Goal: Task Accomplishment & Management: Manage account settings

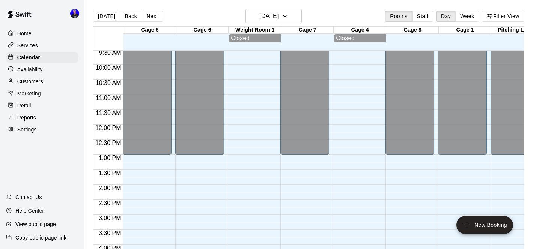
scroll to position [313, 0]
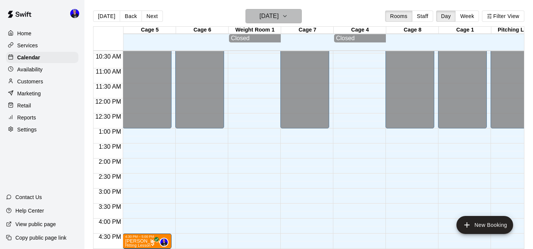
click at [270, 21] on h6 "[DATE]" at bounding box center [269, 16] width 19 height 11
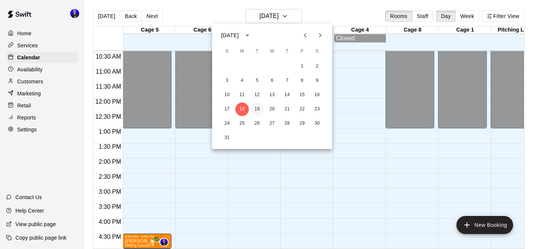
click at [256, 107] on button "19" at bounding box center [258, 110] width 14 height 14
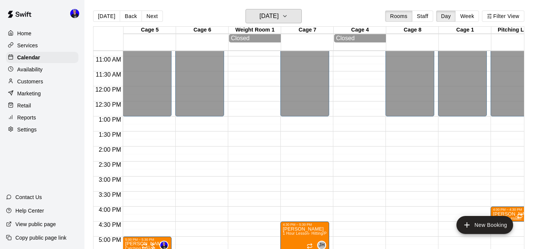
scroll to position [302, 0]
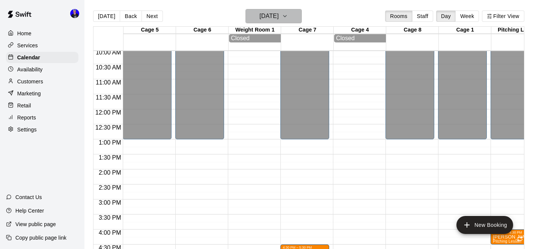
click at [271, 19] on h6 "[DATE]" at bounding box center [269, 16] width 19 height 11
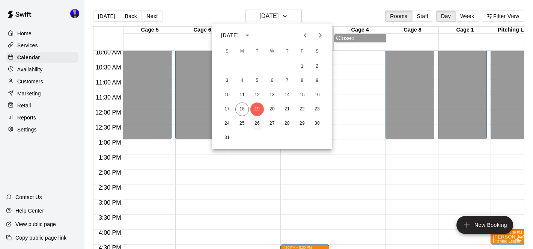
click at [259, 122] on button "26" at bounding box center [258, 124] width 14 height 14
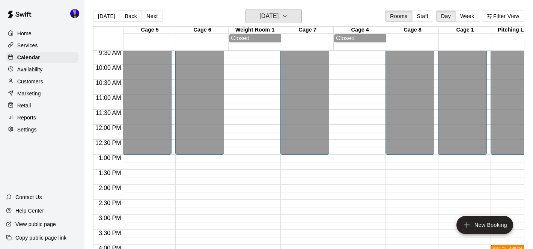
scroll to position [297, 0]
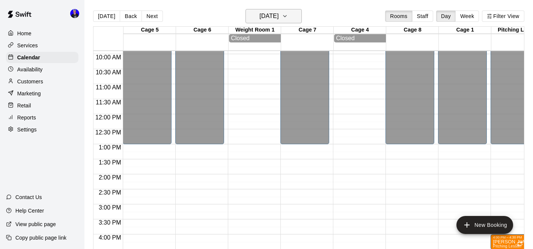
click at [277, 23] on button "[DATE]" at bounding box center [274, 16] width 56 height 14
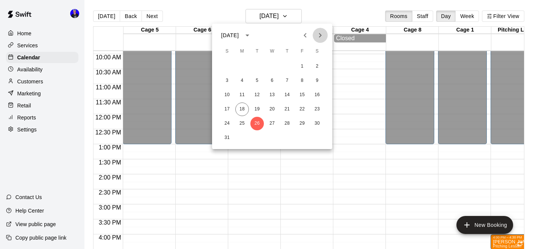
click at [321, 34] on icon "Next month" at bounding box center [320, 35] width 3 height 5
click at [256, 65] on button "2" at bounding box center [258, 67] width 14 height 14
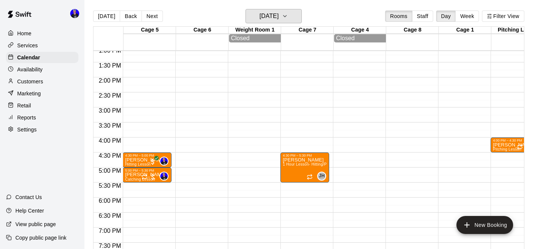
scroll to position [391, 0]
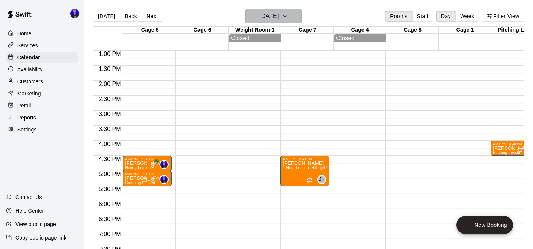
click at [279, 20] on h6 "[DATE]" at bounding box center [269, 16] width 19 height 11
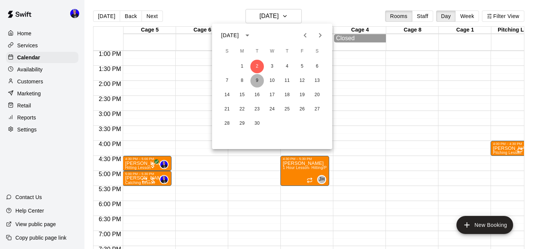
click at [257, 79] on button "9" at bounding box center [258, 81] width 14 height 14
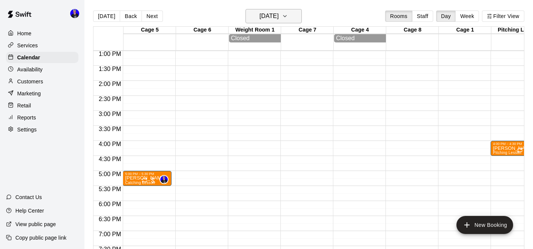
click at [276, 17] on h6 "[DATE]" at bounding box center [269, 16] width 19 height 11
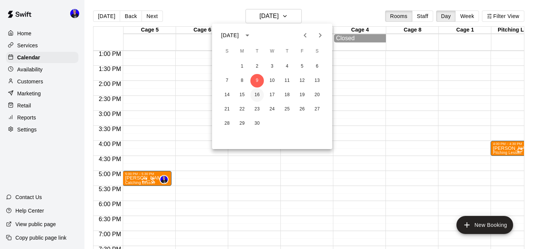
click at [256, 97] on button "16" at bounding box center [258, 95] width 14 height 14
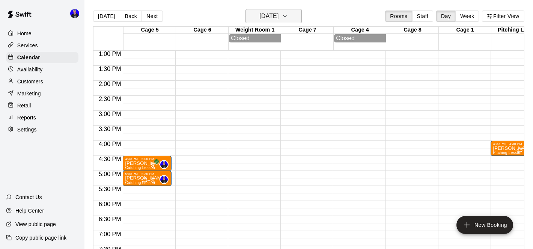
click at [273, 17] on h6 "[DATE]" at bounding box center [269, 16] width 19 height 11
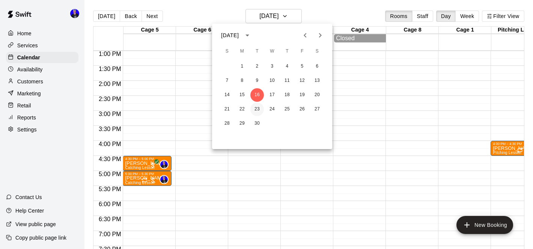
click at [259, 110] on button "23" at bounding box center [258, 110] width 14 height 14
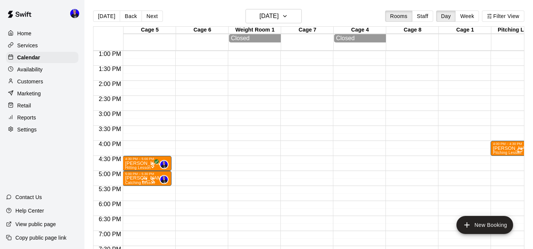
click at [41, 68] on p "Availability" at bounding box center [30, 70] width 26 height 8
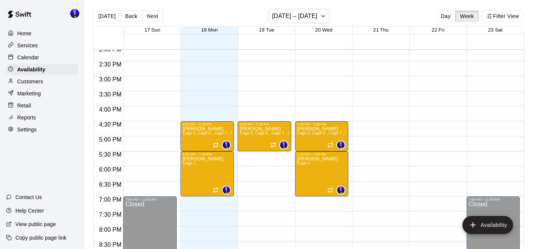
scroll to position [424, 0]
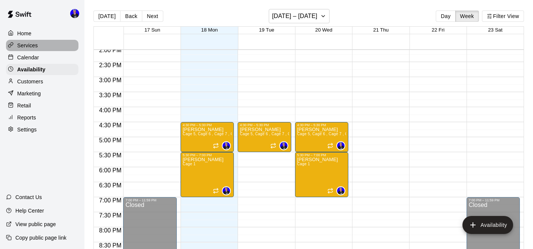
click at [27, 44] on p "Services" at bounding box center [27, 46] width 21 height 8
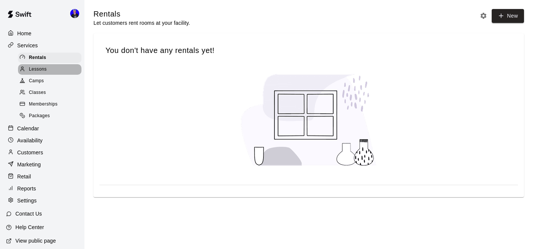
click at [39, 69] on span "Lessons" at bounding box center [38, 70] width 18 height 8
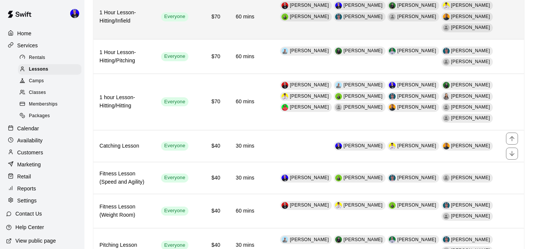
scroll to position [129, 0]
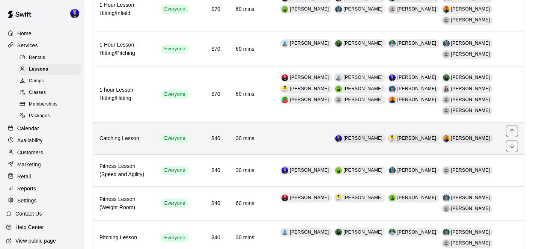
click at [288, 122] on td "[PERSON_NAME] [PERSON_NAME] [PERSON_NAME]" at bounding box center [381, 138] width 240 height 32
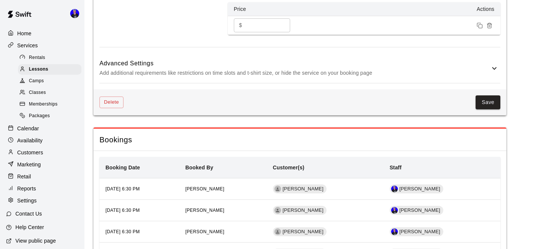
scroll to position [617, 0]
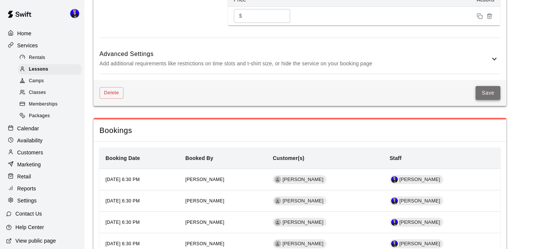
click at [494, 88] on button "Save" at bounding box center [488, 93] width 25 height 14
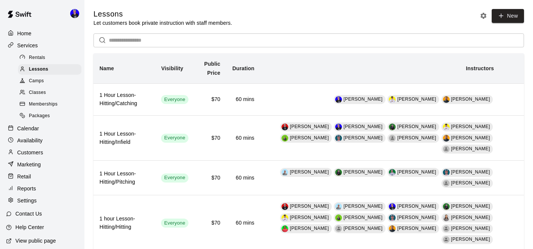
click at [26, 35] on p "Home" at bounding box center [24, 34] width 14 height 8
